Goal: Task Accomplishment & Management: Use online tool/utility

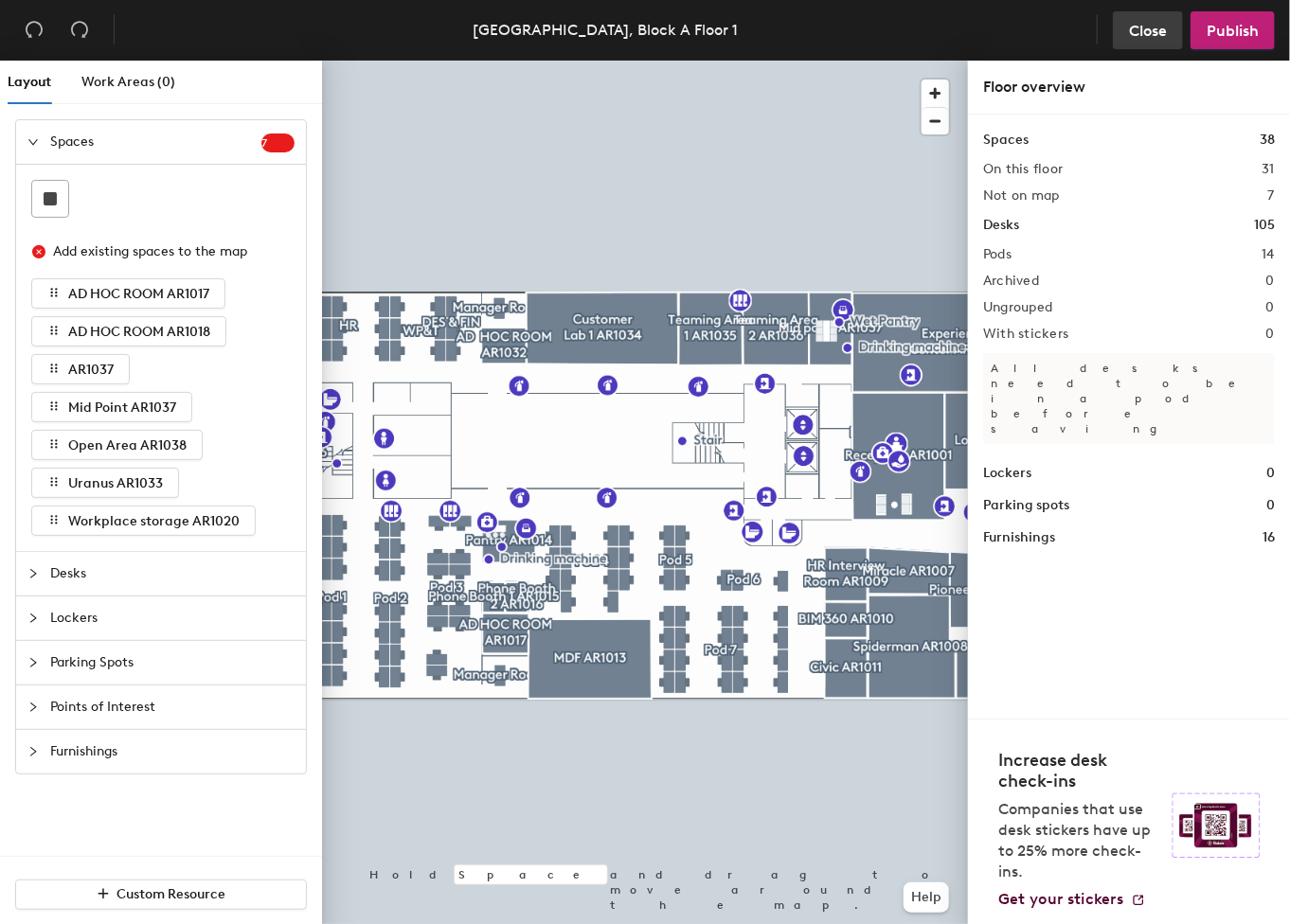
click at [1143, 31] on span "Close" at bounding box center [1147, 30] width 38 height 18
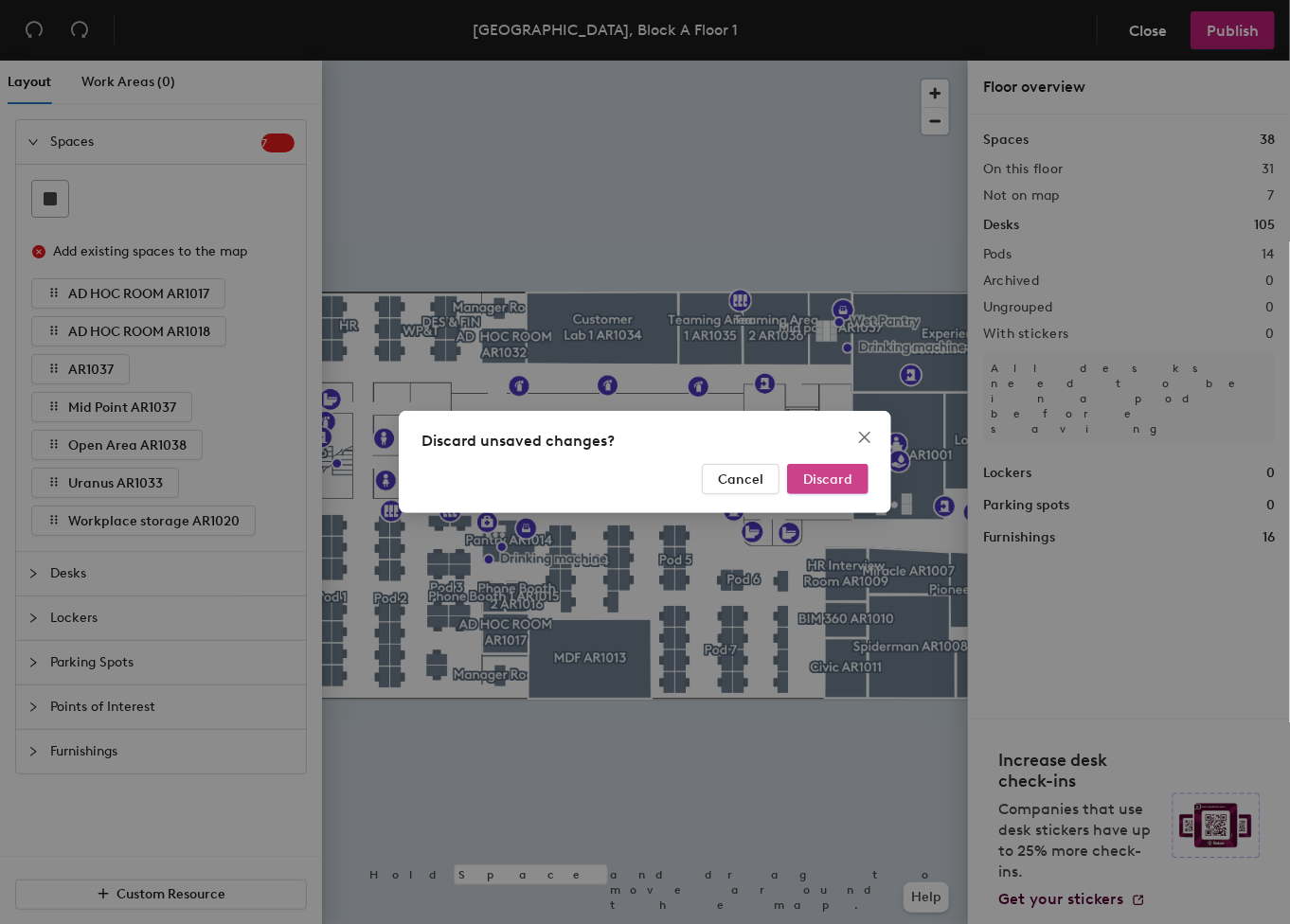
click at [837, 482] on span "Discard" at bounding box center [828, 479] width 49 height 16
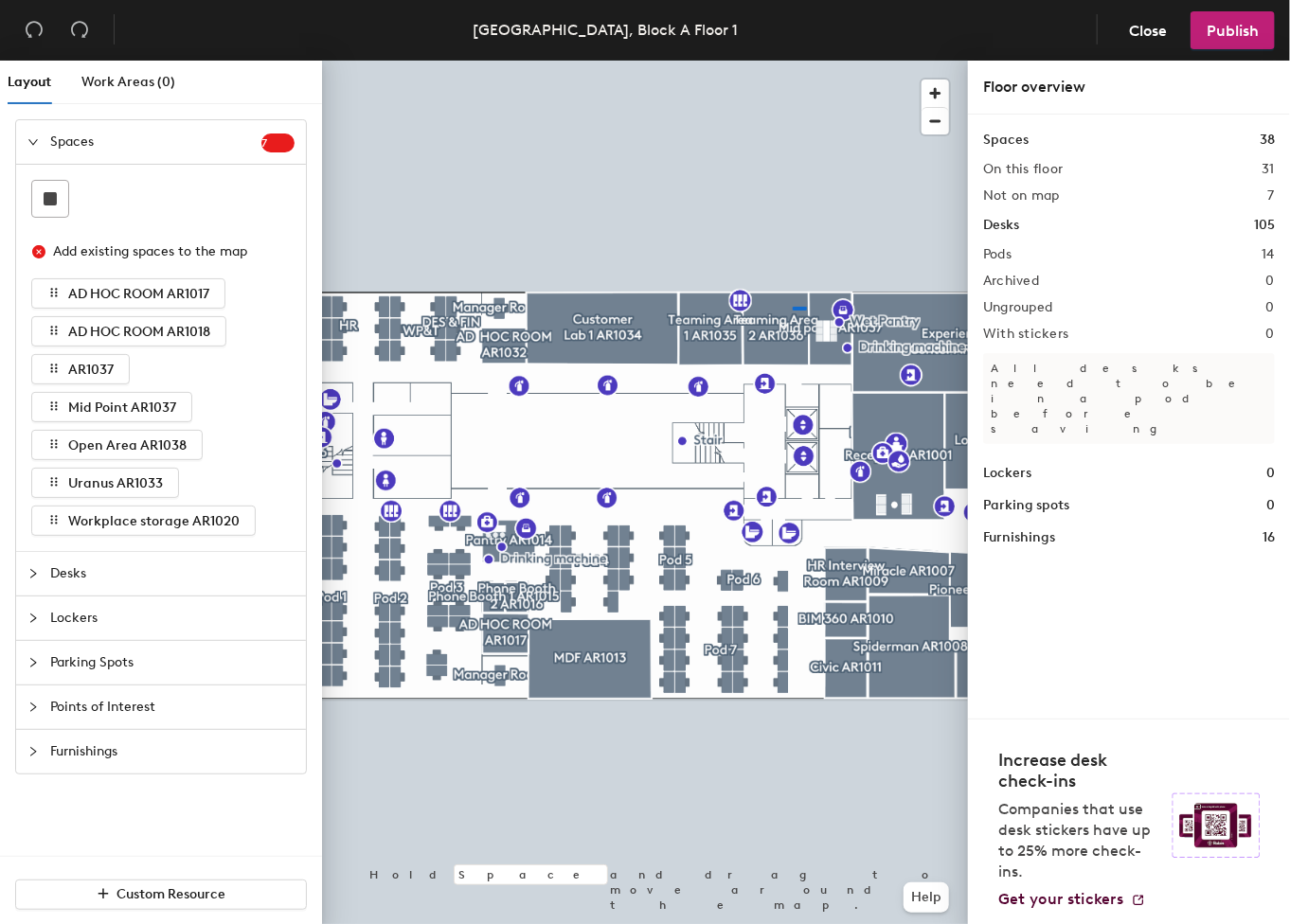
click at [793, 61] on div at bounding box center [645, 61] width 645 height 0
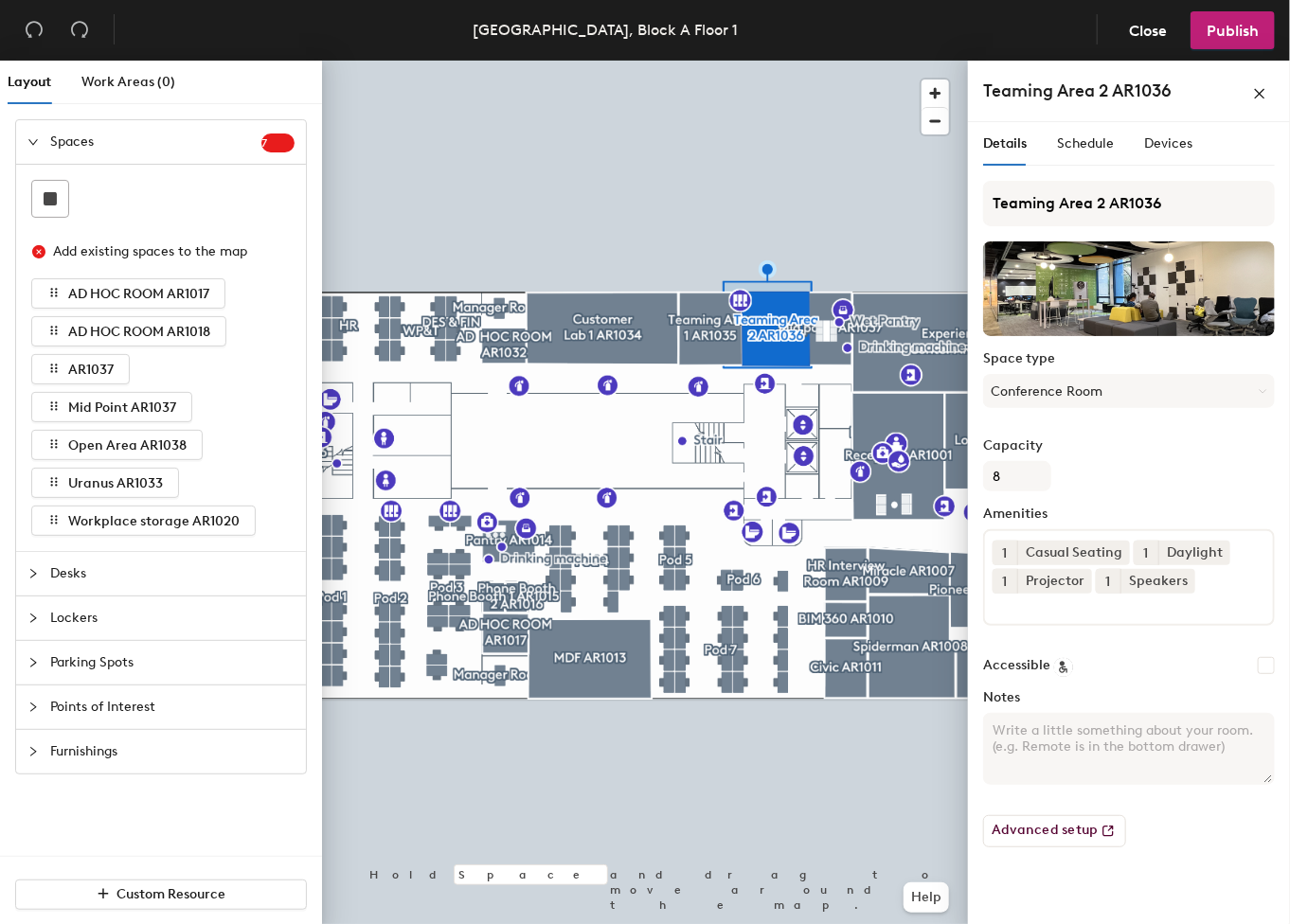
click at [716, 61] on div at bounding box center [645, 61] width 645 height 0
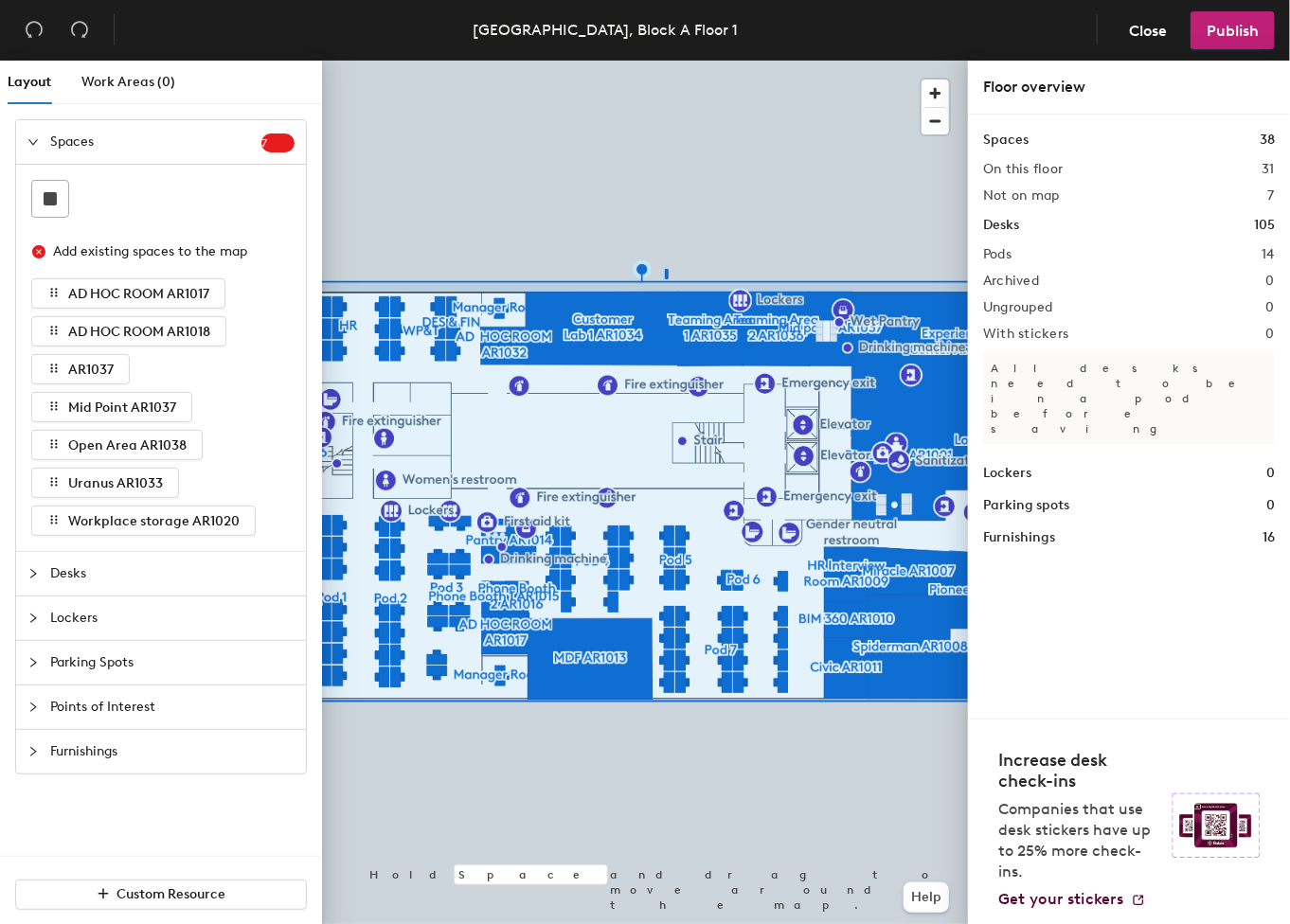
click at [664, 61] on div at bounding box center [645, 61] width 645 height 0
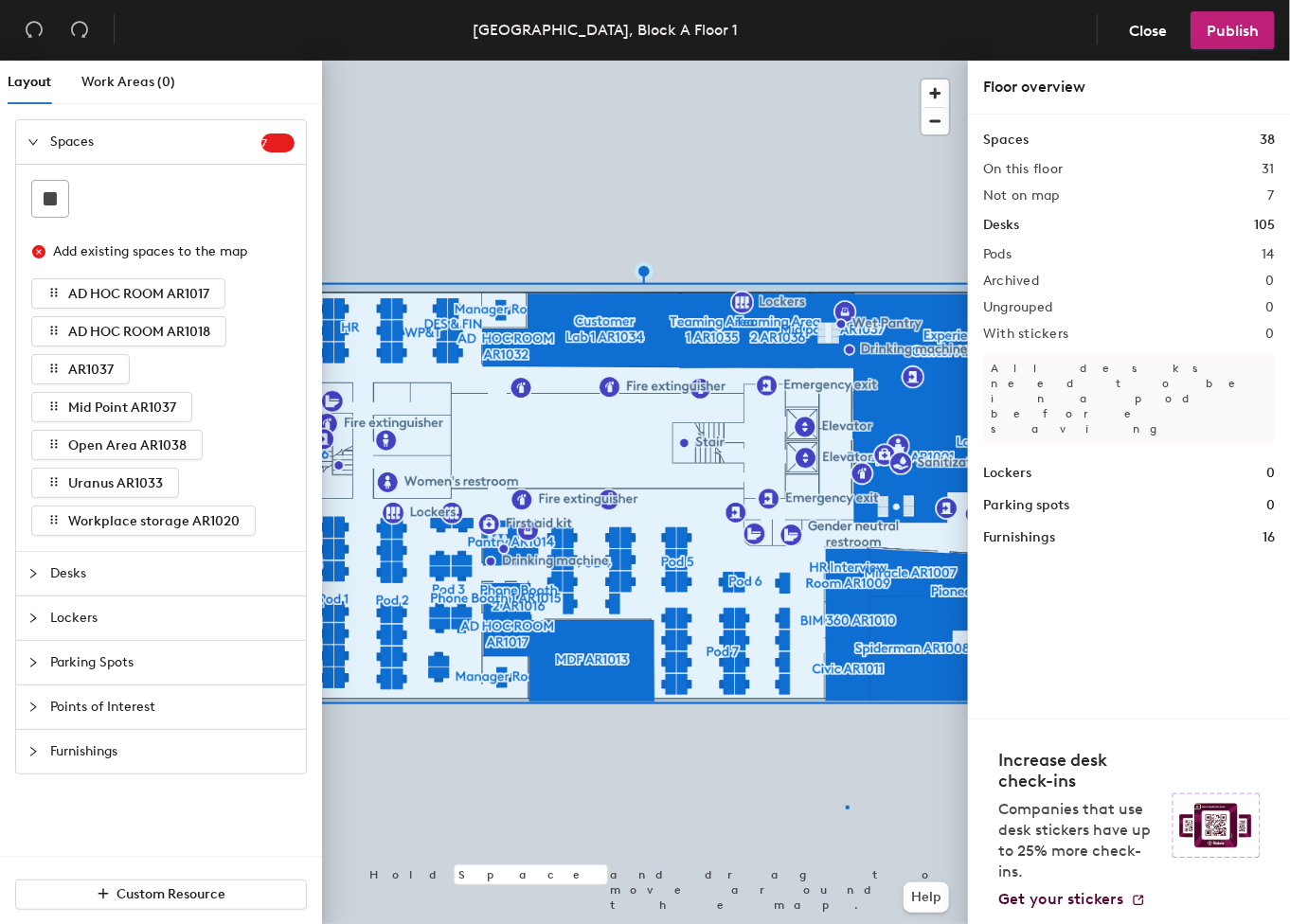
click at [845, 61] on div at bounding box center [645, 61] width 645 height 0
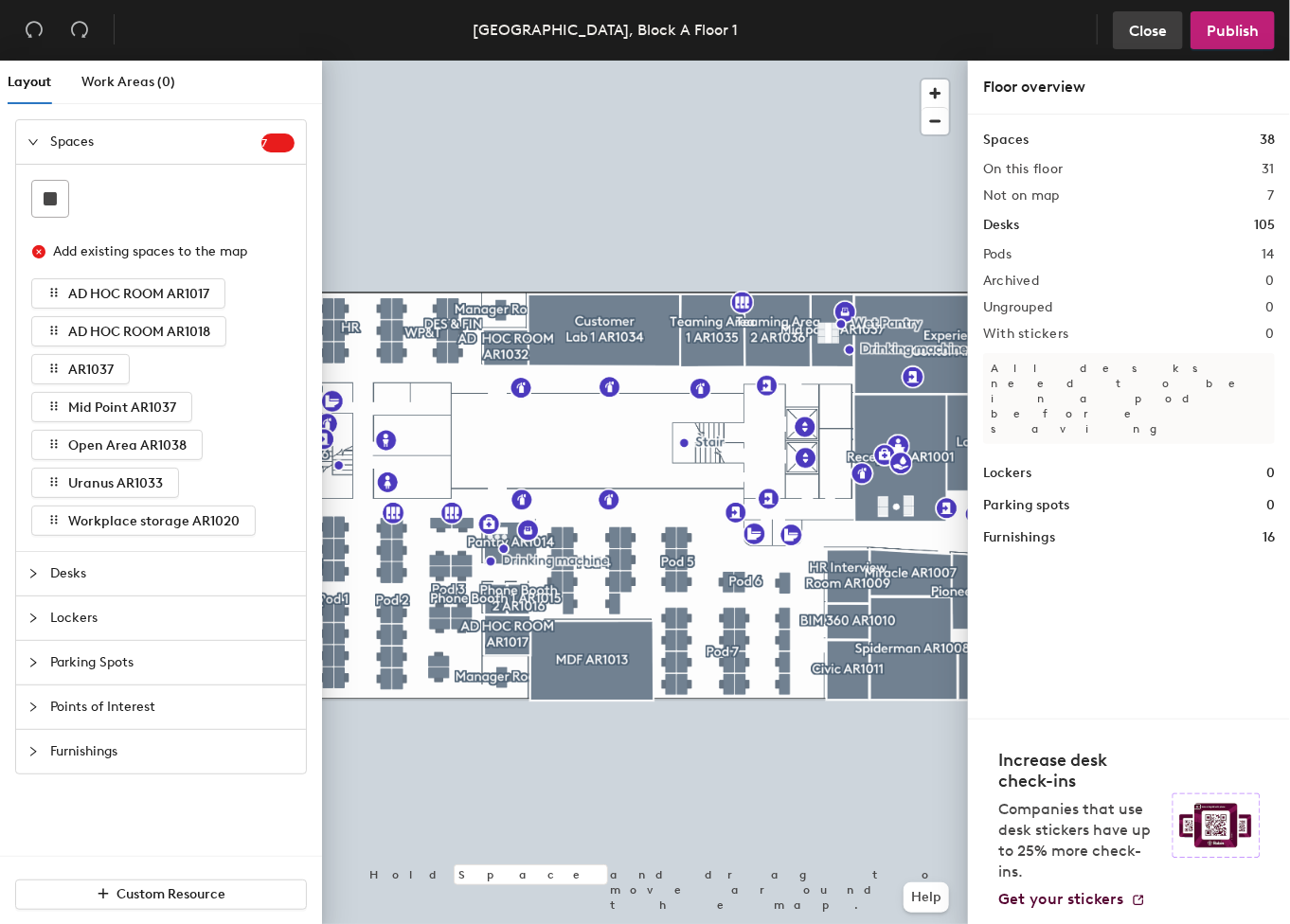
click at [1133, 40] on button "Close" at bounding box center [1147, 30] width 70 height 38
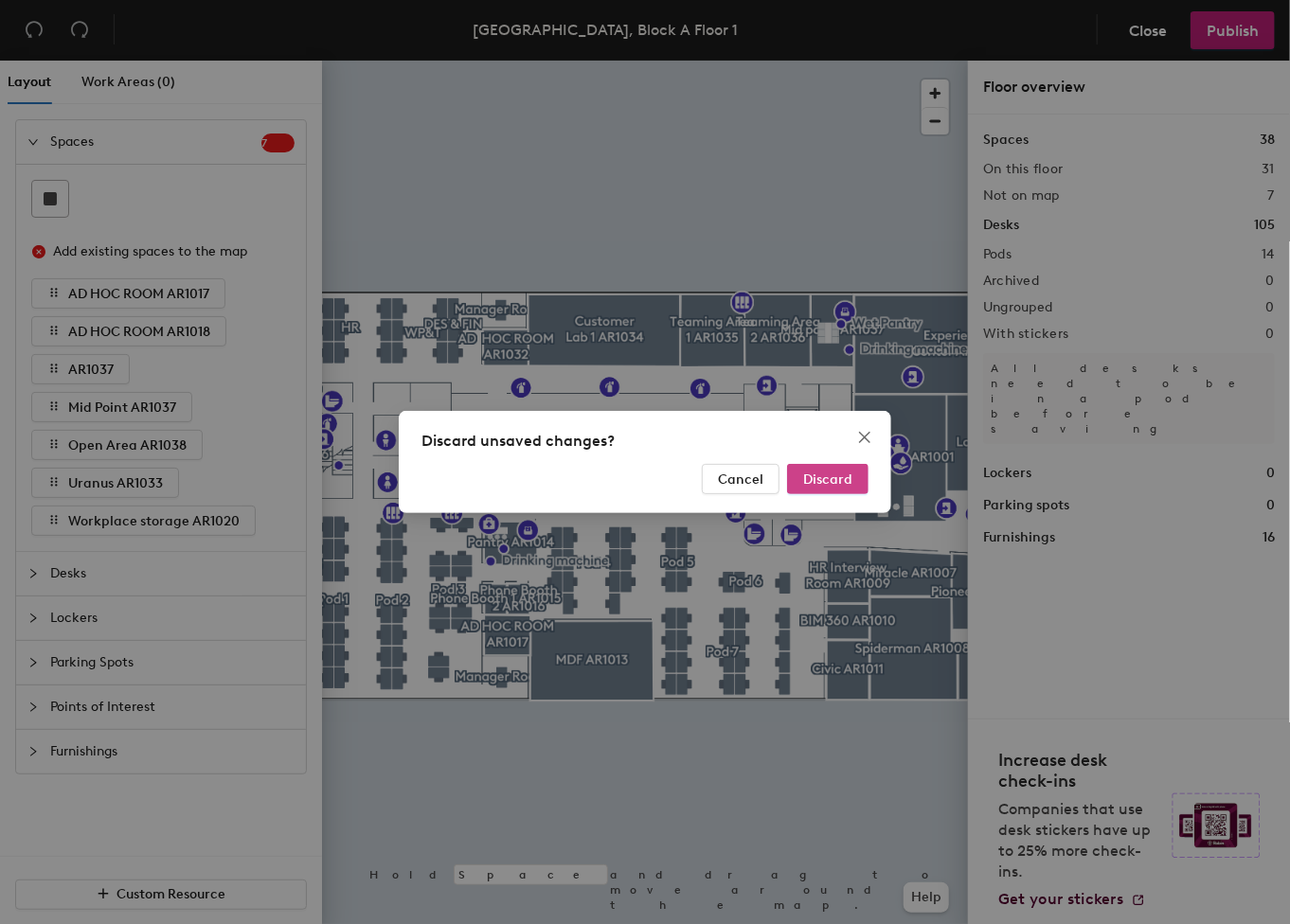
click at [830, 482] on span "Discard" at bounding box center [828, 479] width 49 height 16
